Goal: Task Accomplishment & Management: Use online tool/utility

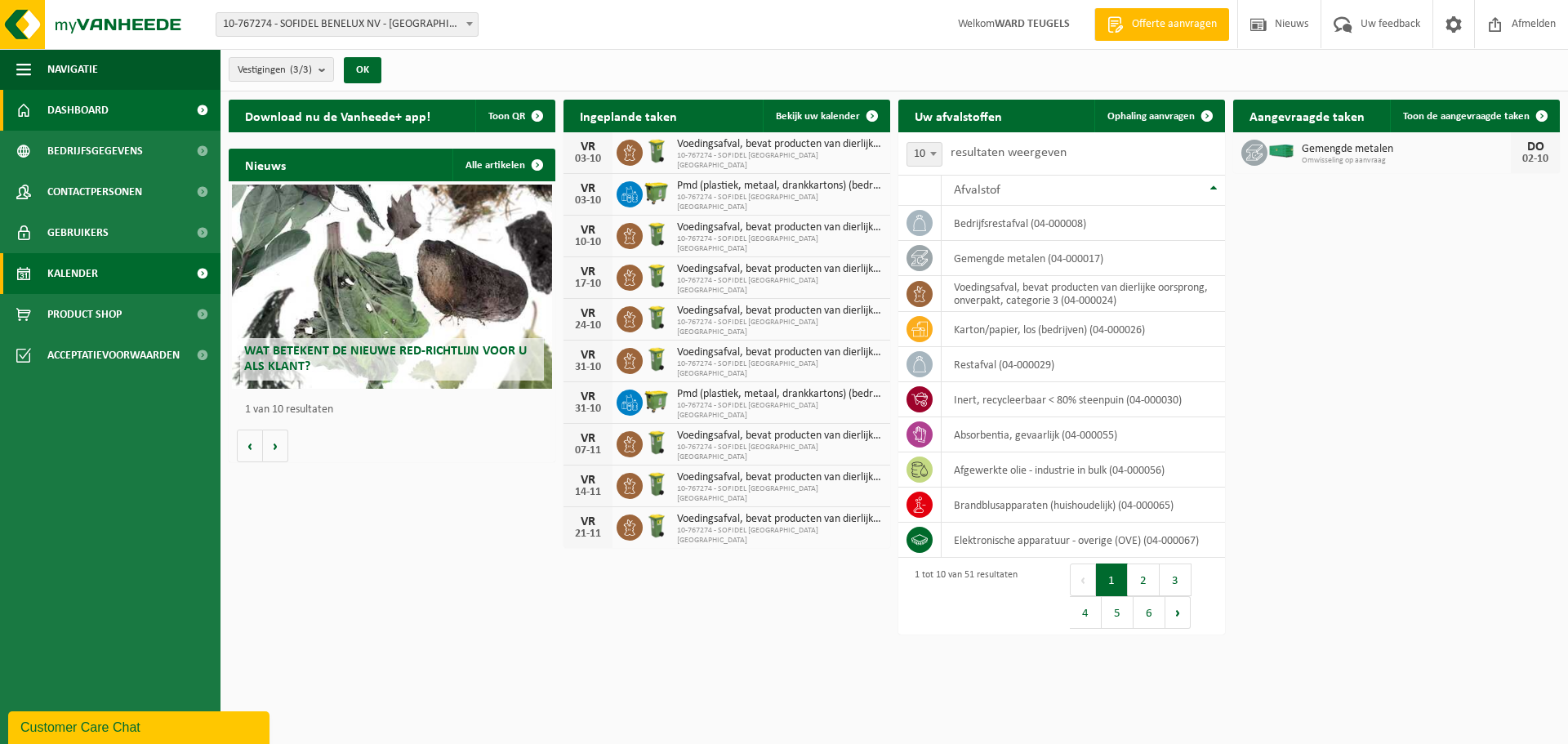
click at [85, 265] on span "Kalender" at bounding box center [73, 274] width 51 height 41
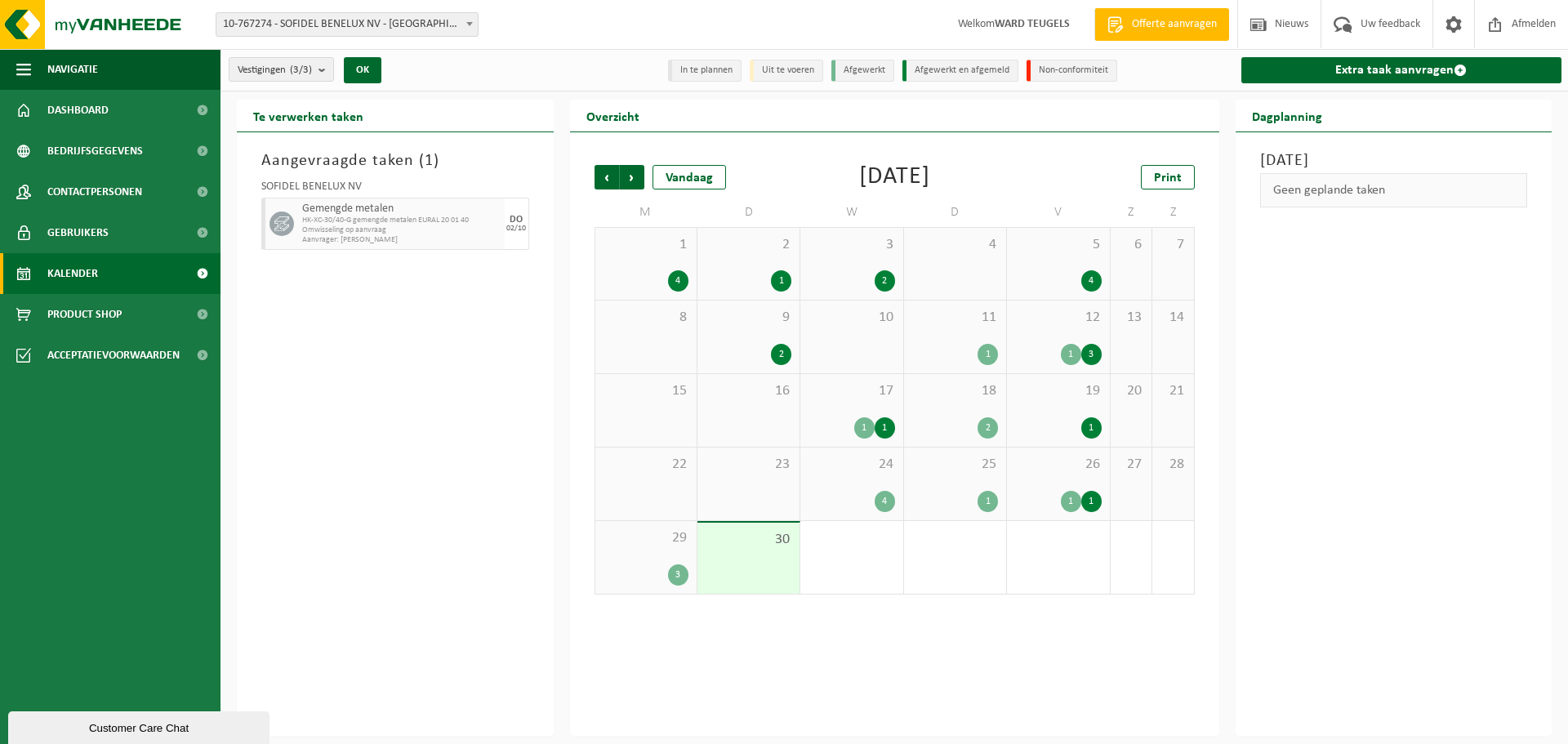
click at [832, 539] on span "1" at bounding box center [851, 538] width 85 height 17
click at [634, 174] on span "Volgende" at bounding box center [631, 177] width 24 height 24
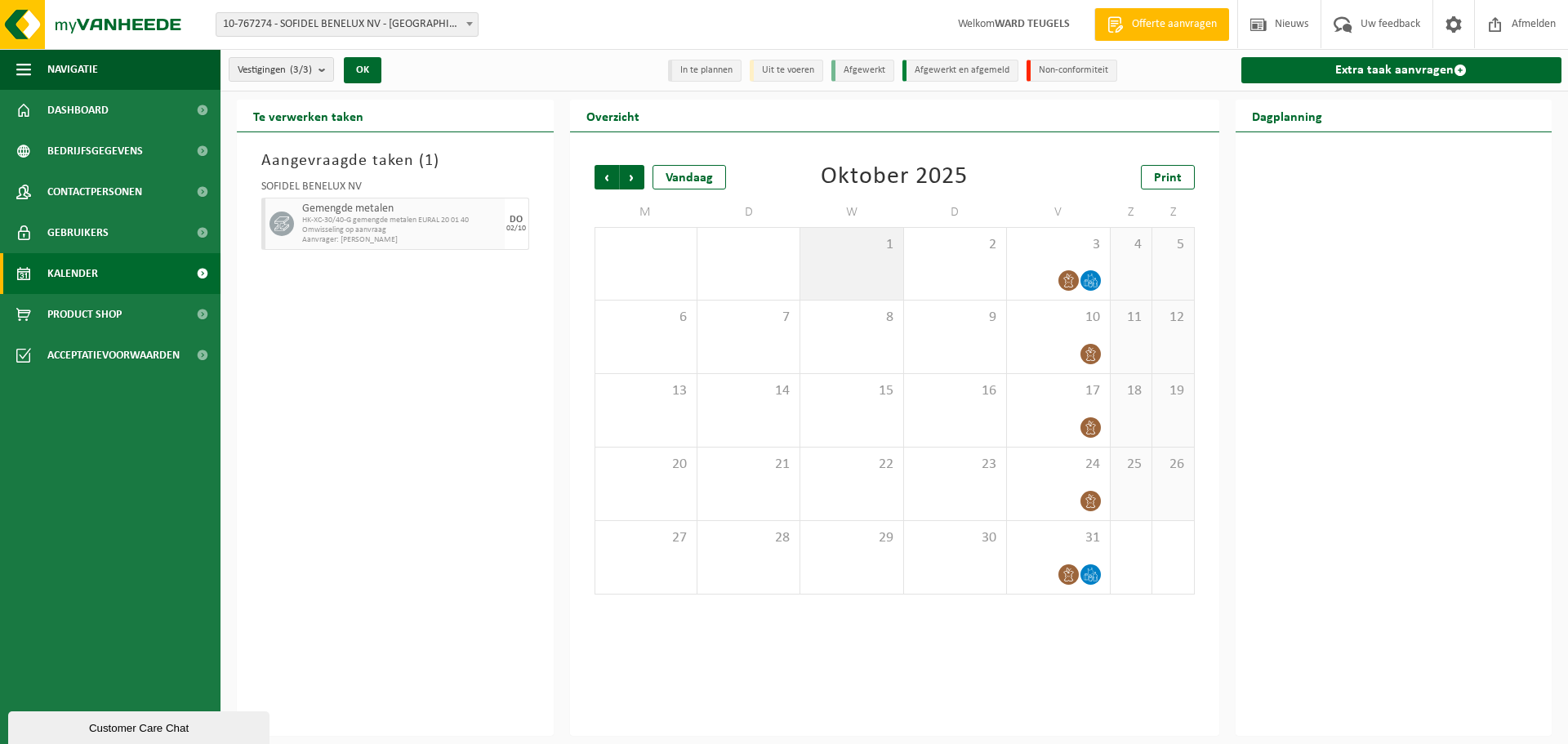
click at [881, 255] on div "1" at bounding box center [851, 264] width 102 height 72
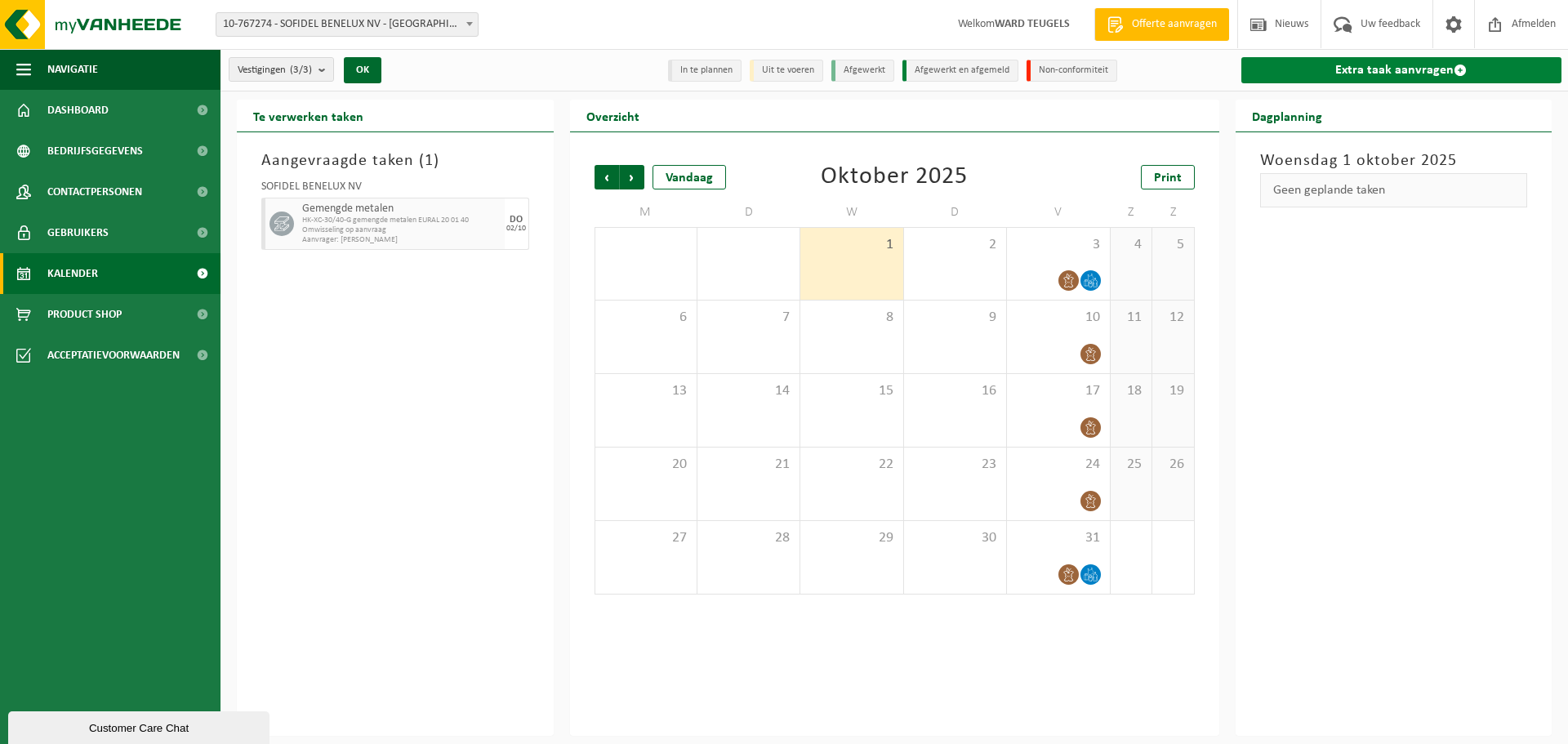
click at [1363, 65] on link "Extra taak aanvragen" at bounding box center [1402, 70] width 321 height 26
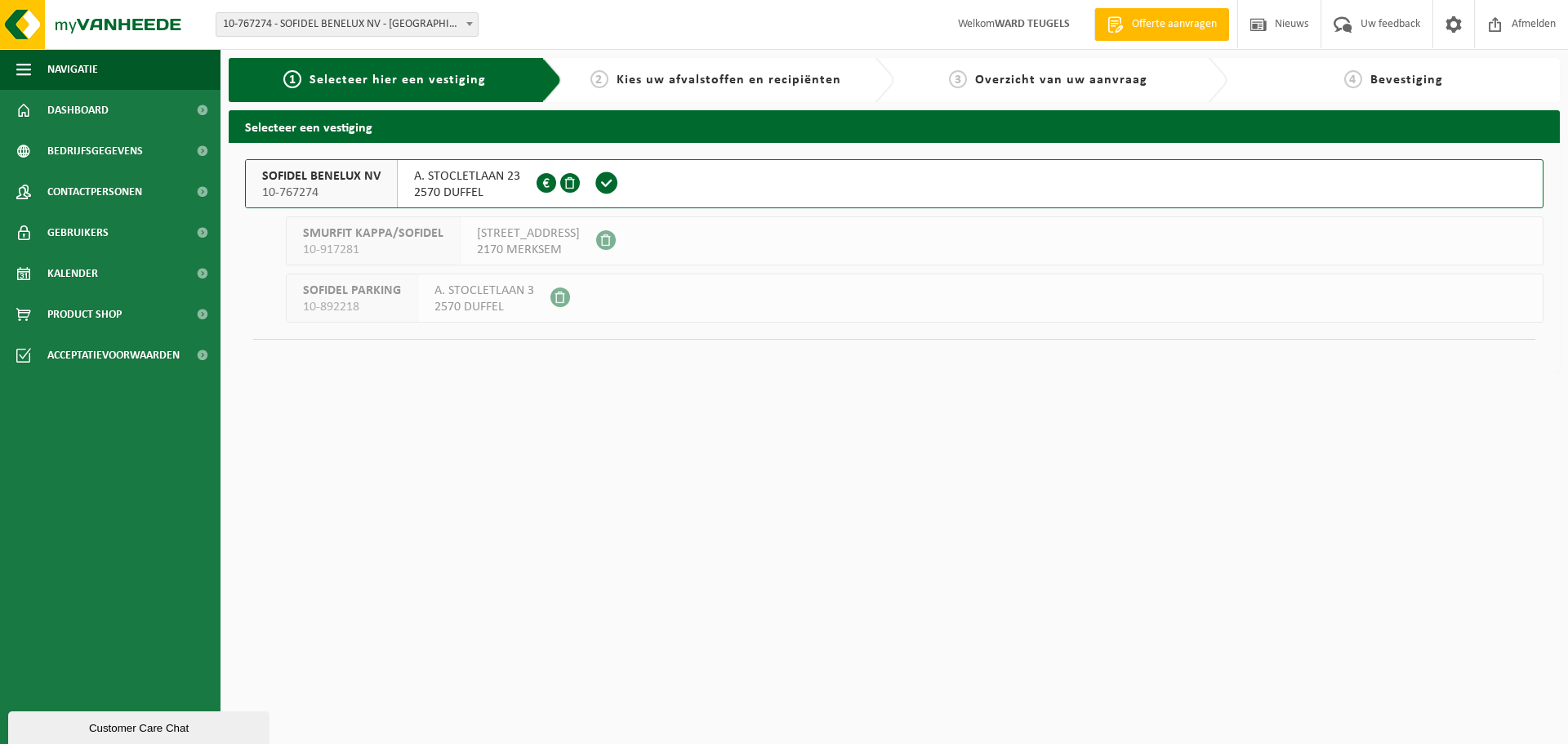
click at [319, 196] on span "10-767274" at bounding box center [322, 192] width 119 height 17
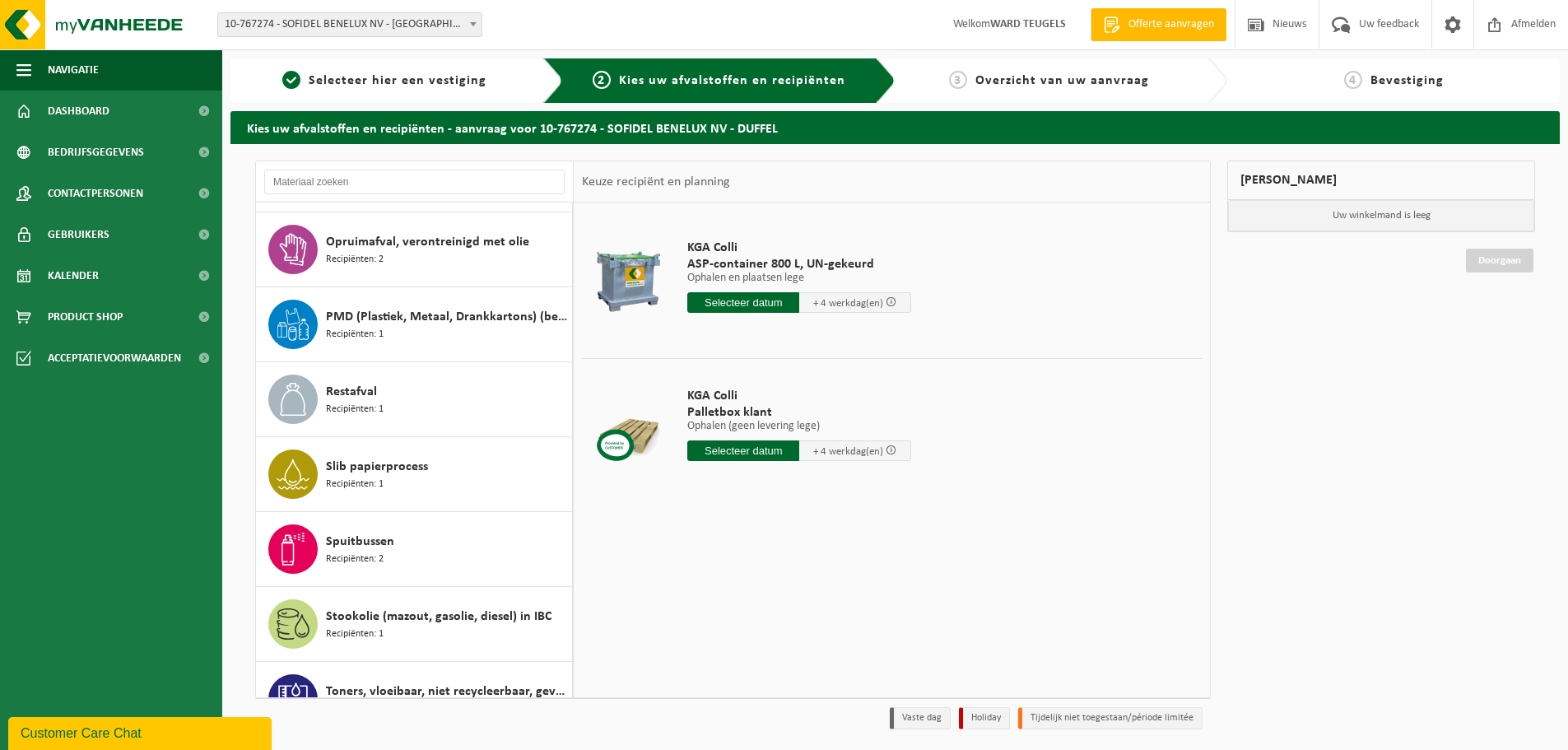
scroll to position [2469, 0]
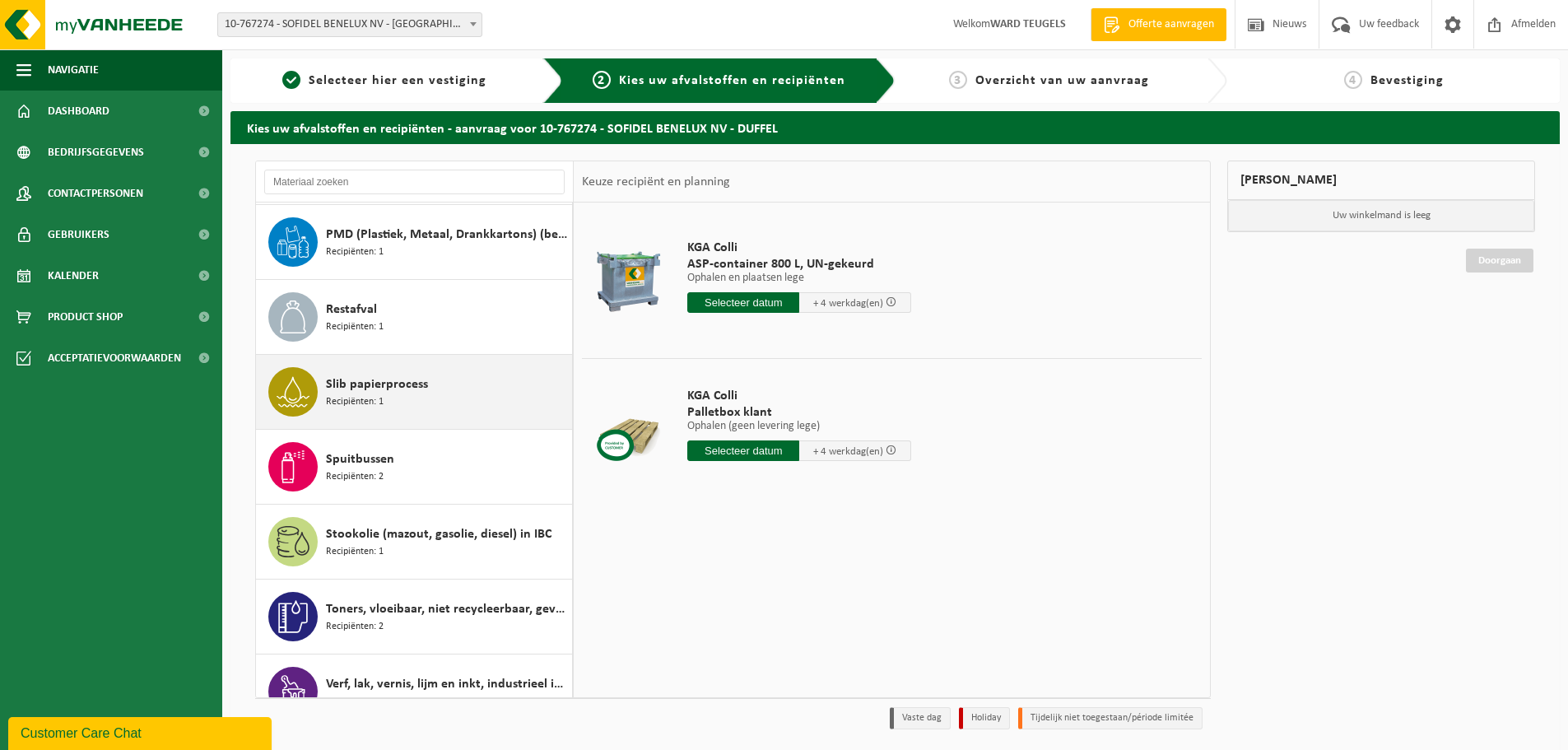
click at [388, 405] on div "Slib papierprocess Recipiënten: 1" at bounding box center [447, 392] width 242 height 49
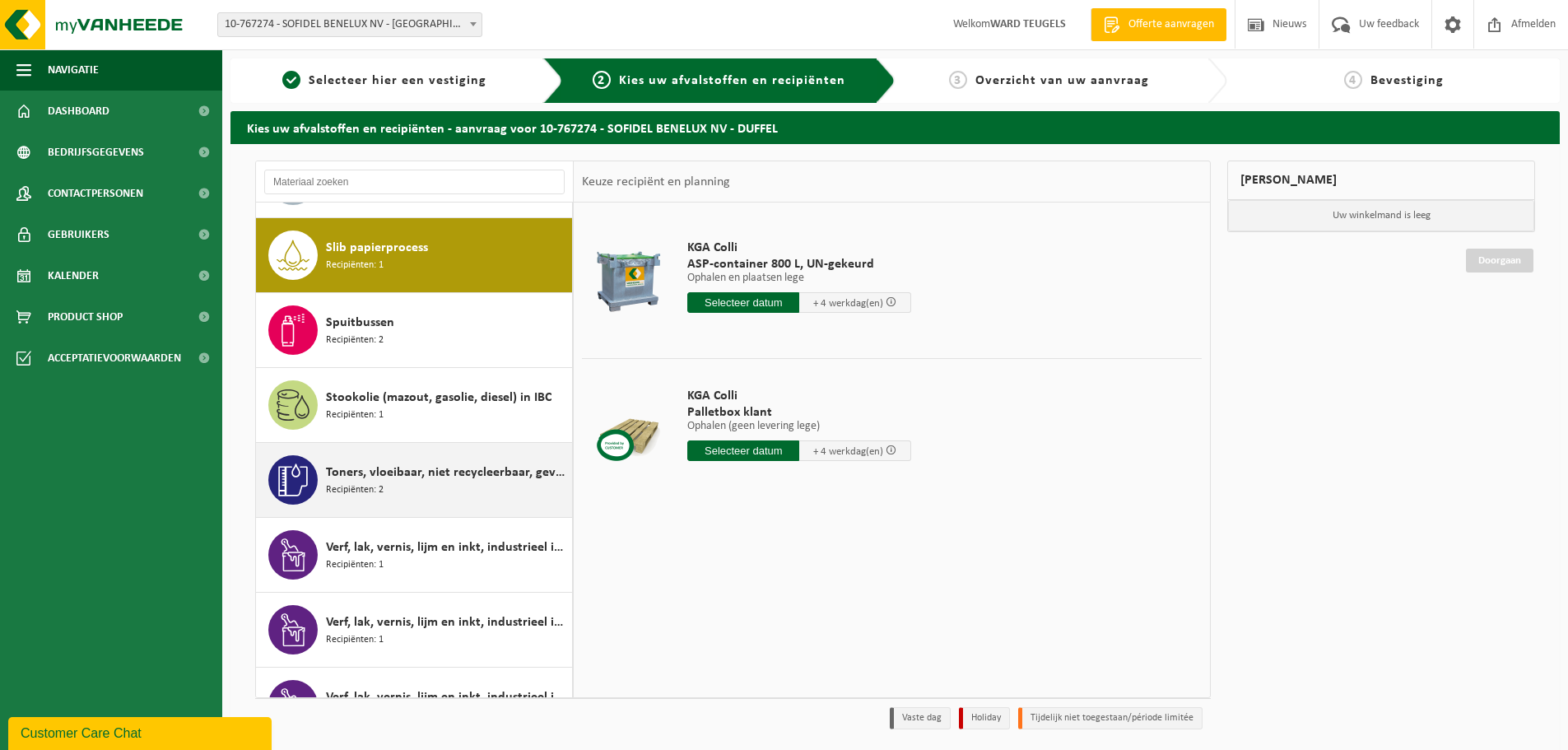
scroll to position [2621, 0]
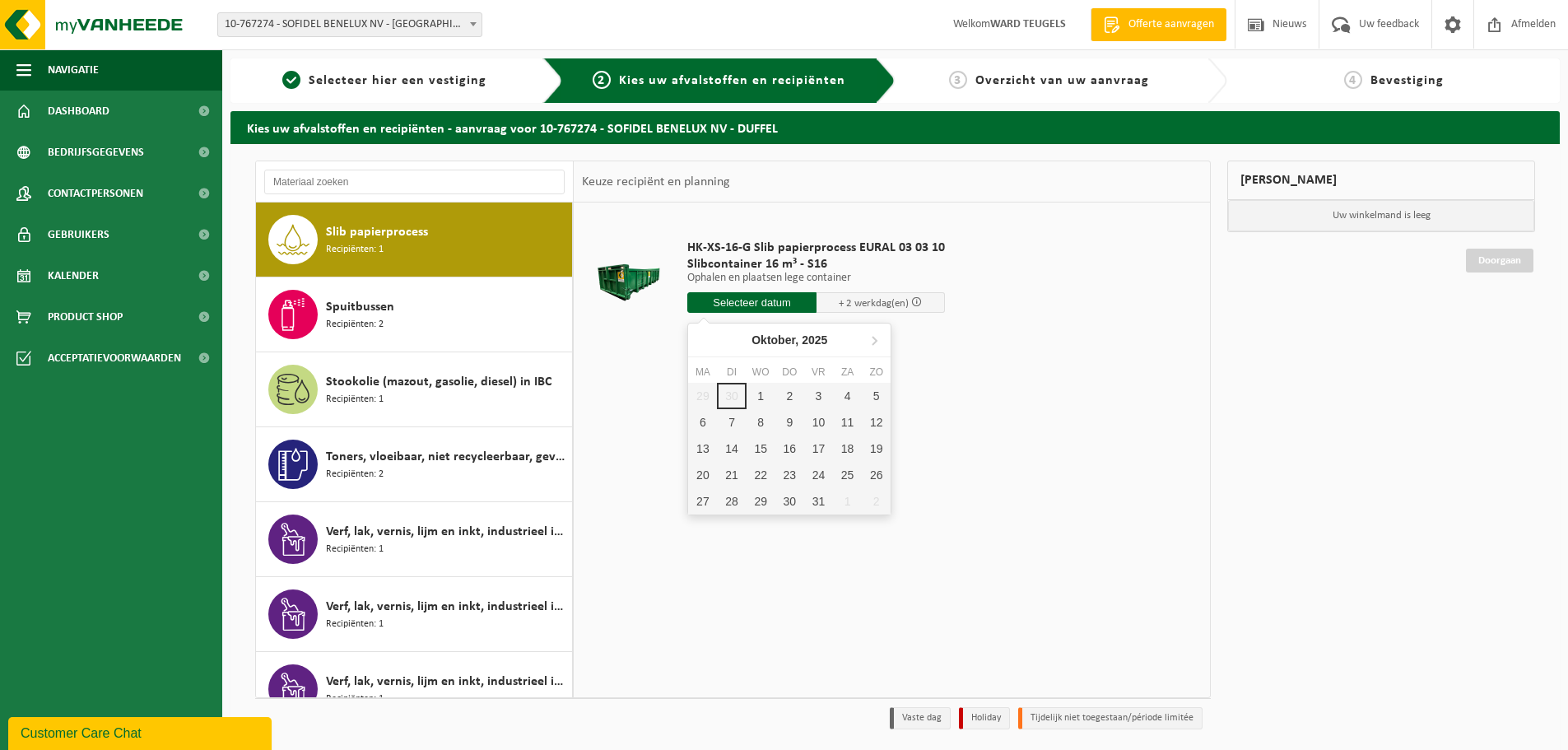
click at [767, 293] on input "text" at bounding box center [752, 302] width 129 height 21
click at [757, 397] on div "1" at bounding box center [760, 396] width 28 height 26
type input "Van 2025-10-01"
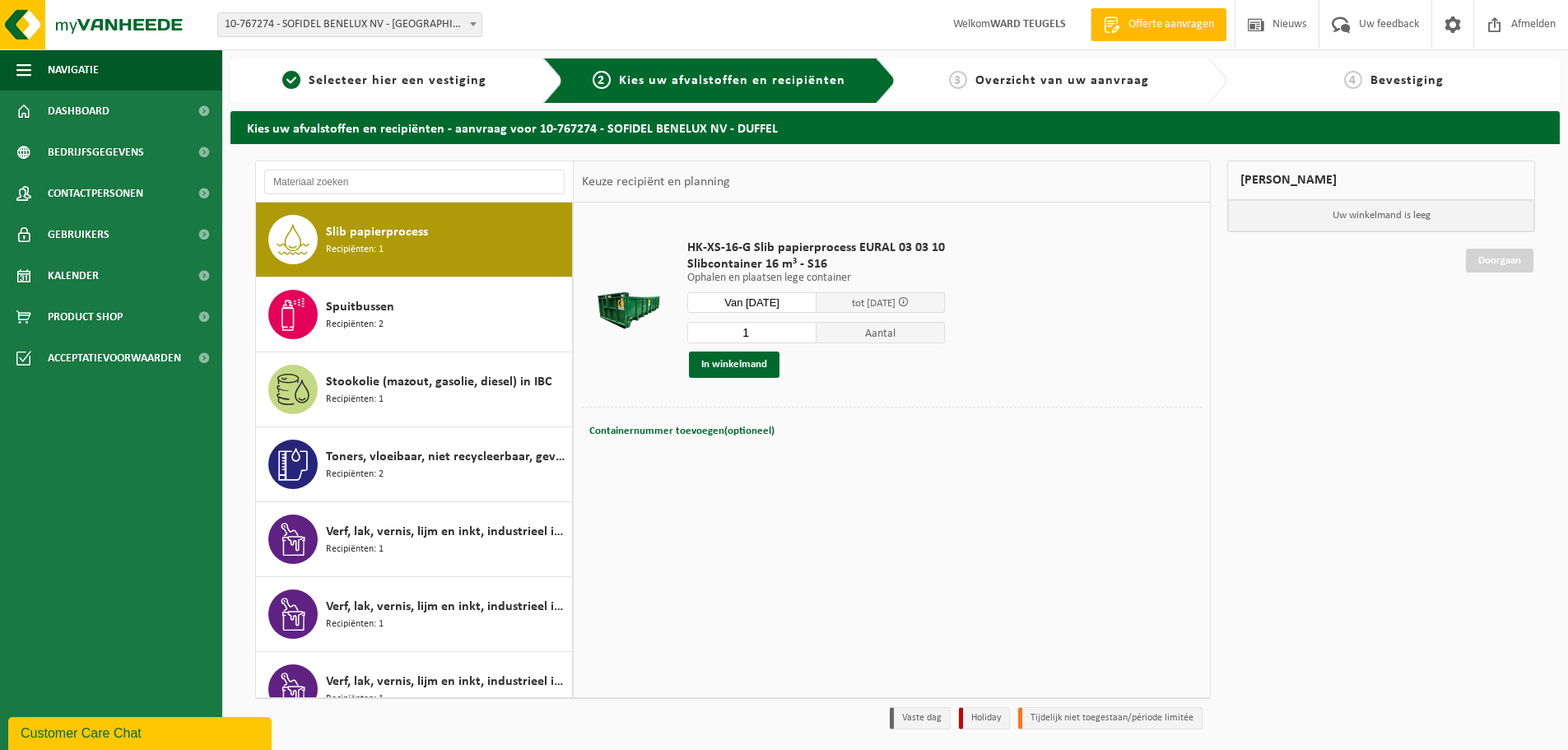
drag, startPoint x: 770, startPoint y: 339, endPoint x: 689, endPoint y: 339, distance: 81.0
click at [689, 339] on input "1" at bounding box center [752, 333] width 129 height 22
type input "2"
click at [731, 362] on button "In winkelmand" at bounding box center [735, 364] width 90 height 26
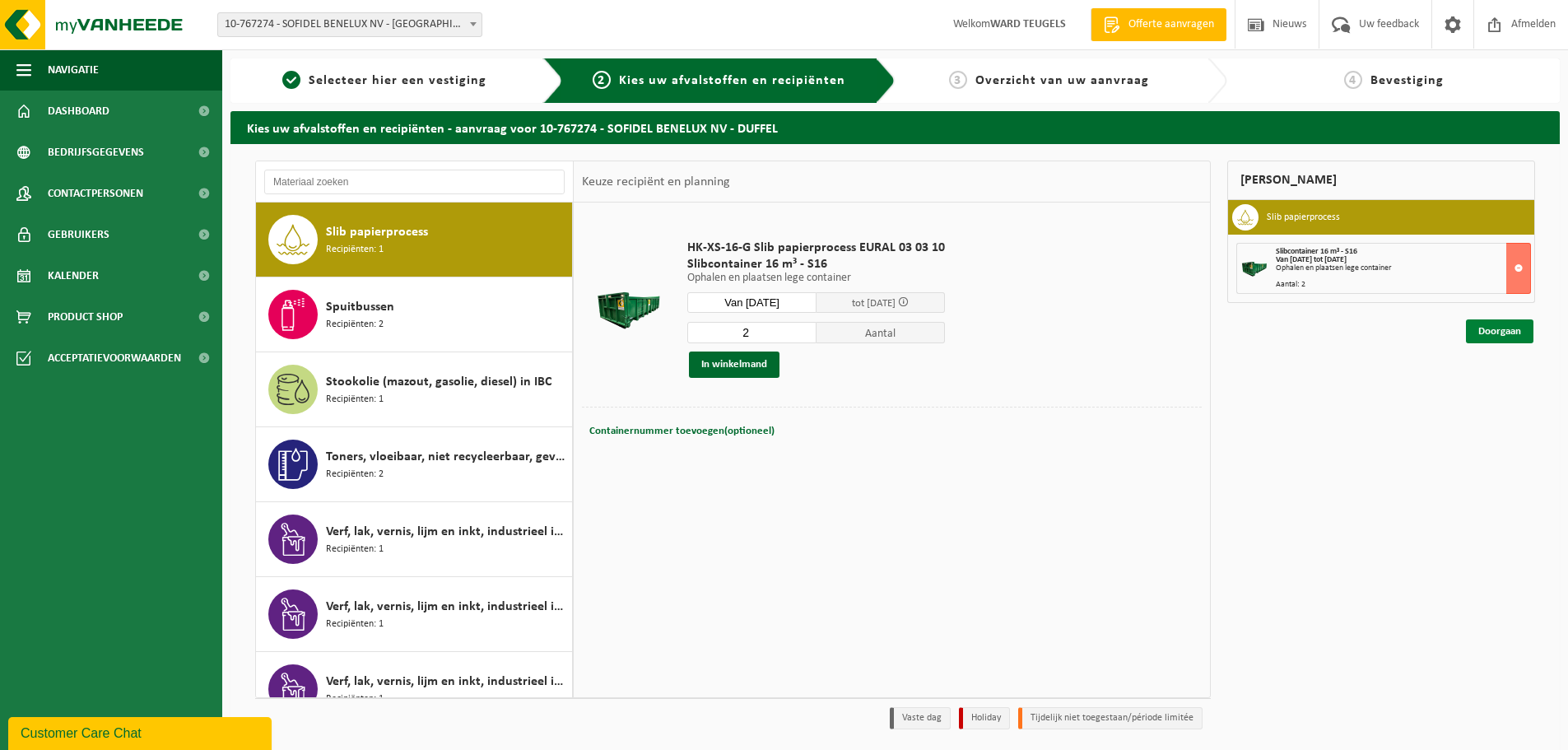
click at [1497, 323] on link "Doorgaan" at bounding box center [1499, 331] width 68 height 23
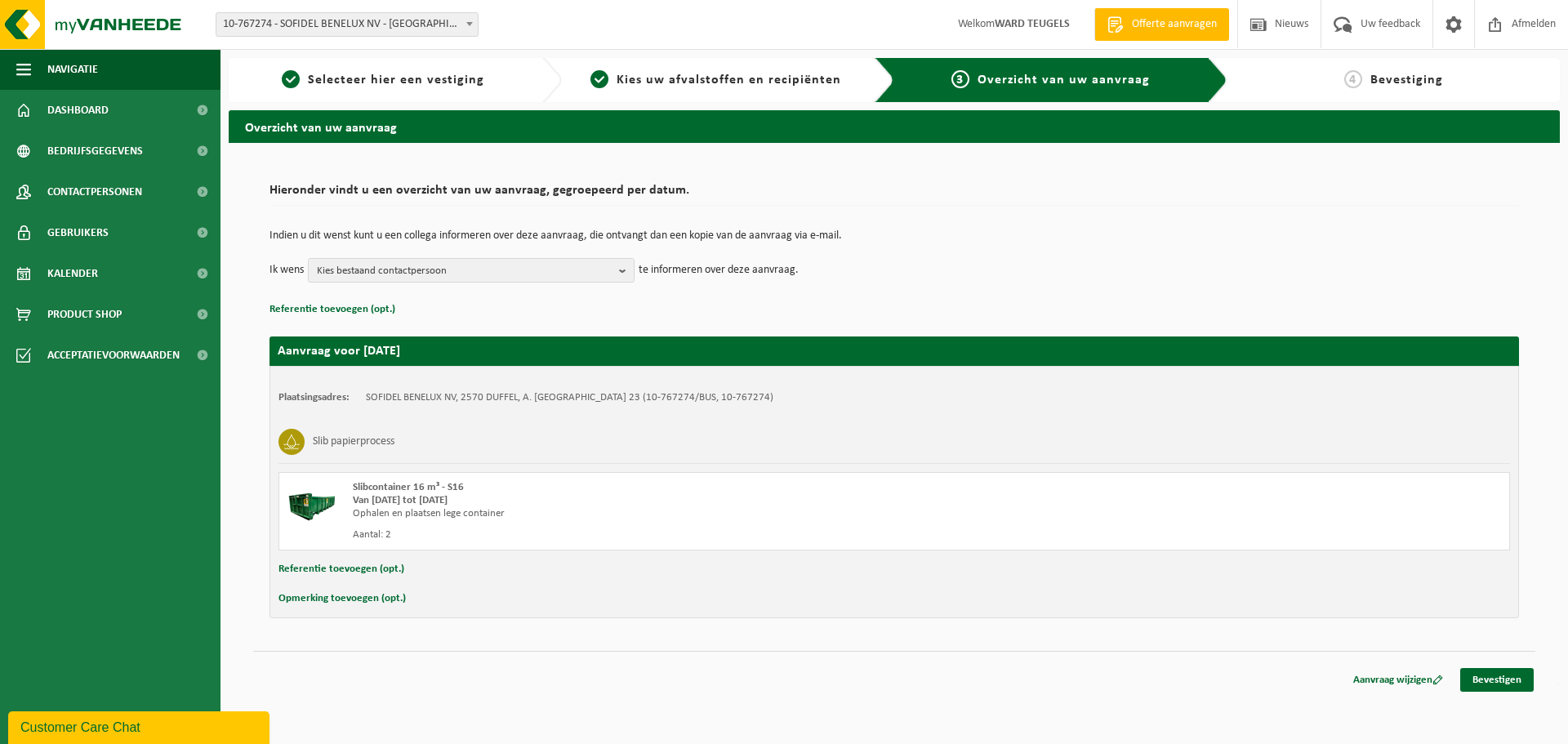
click at [346, 600] on button "Opmerking toevoegen (opt.)" at bounding box center [342, 598] width 127 height 21
click at [361, 595] on input "text" at bounding box center [926, 599] width 1135 height 24
type input "graag eerste werk aub?"
click at [1501, 677] on link "Bevestigen" at bounding box center [1497, 683] width 74 height 23
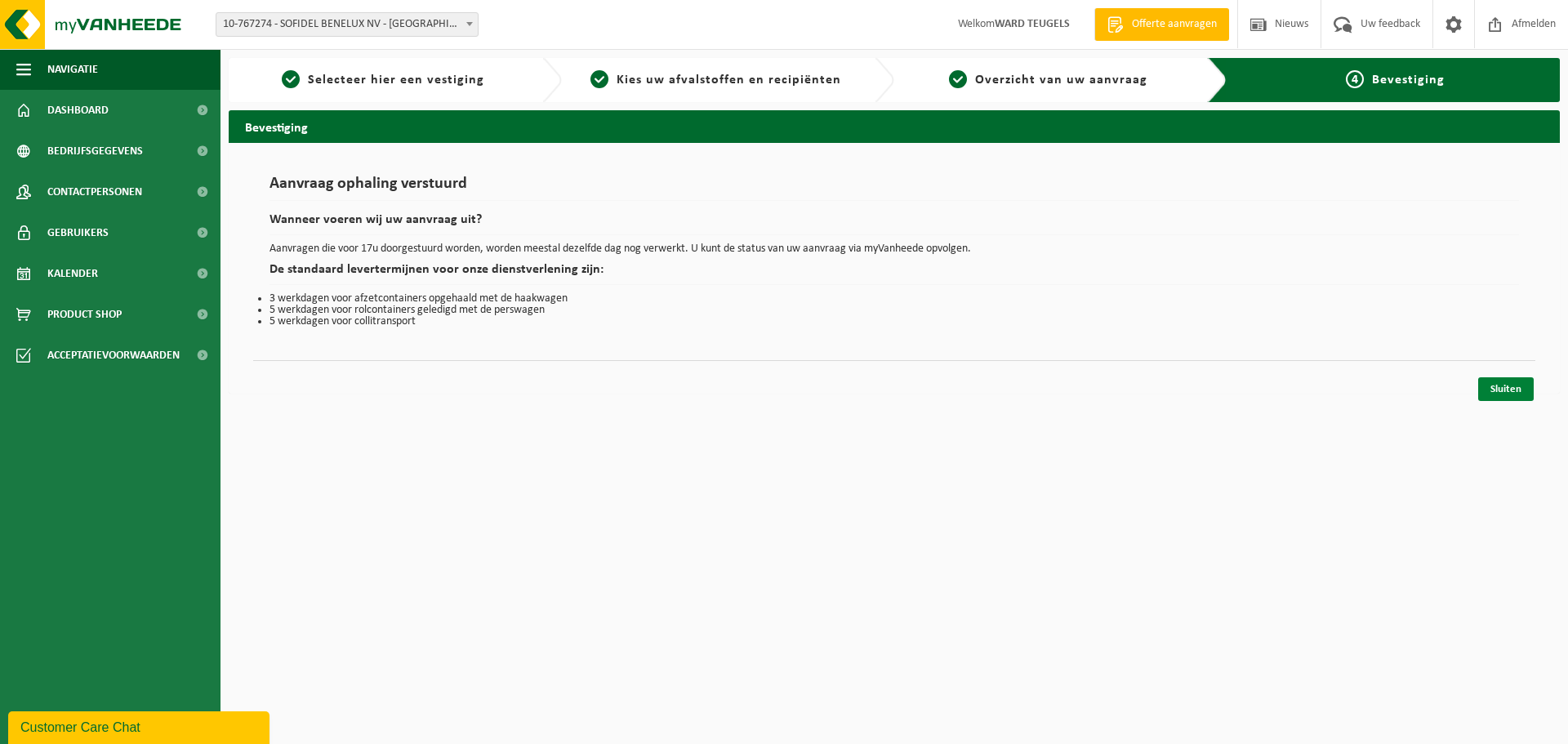
click at [1510, 386] on link "Sluiten" at bounding box center [1506, 389] width 55 height 23
